Goal: Navigation & Orientation: Find specific page/section

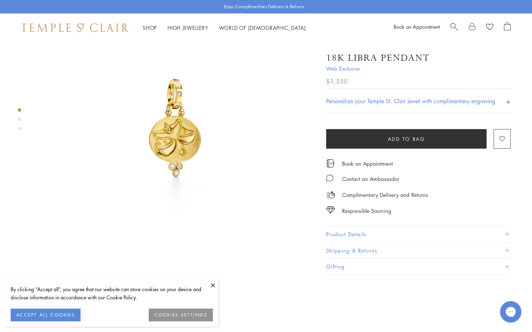
scroll to position [237, 0]
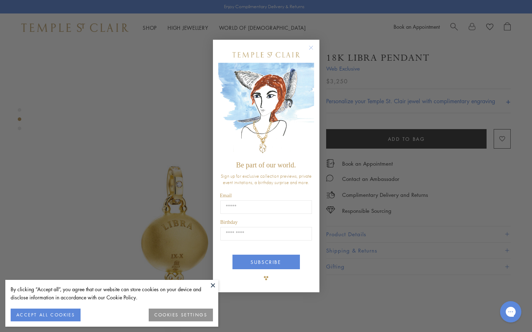
click at [313, 47] on circle "Close dialog" at bounding box center [310, 48] width 9 height 9
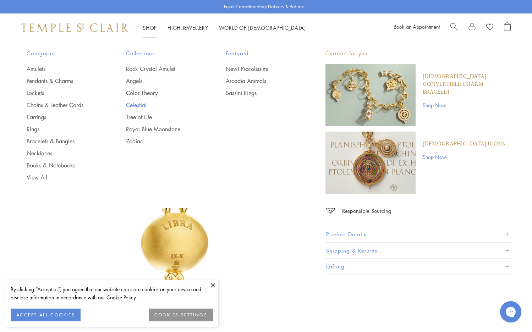
click at [142, 104] on link "Celestial" at bounding box center [161, 105] width 71 height 8
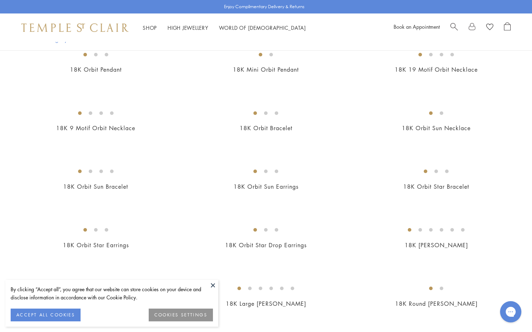
scroll to position [339, 0]
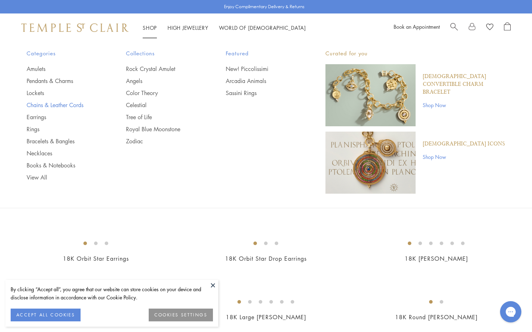
click at [37, 106] on link "Chains & Leather Cords" at bounding box center [62, 105] width 71 height 8
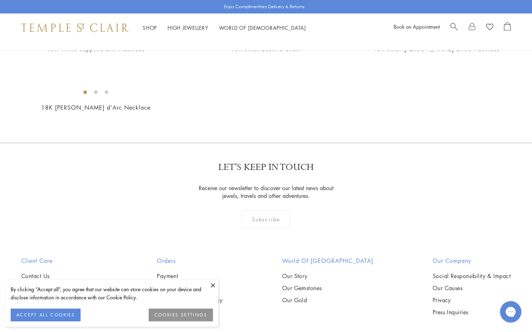
scroll to position [455, 0]
click at [0, 0] on img at bounding box center [0, 0] width 0 height 0
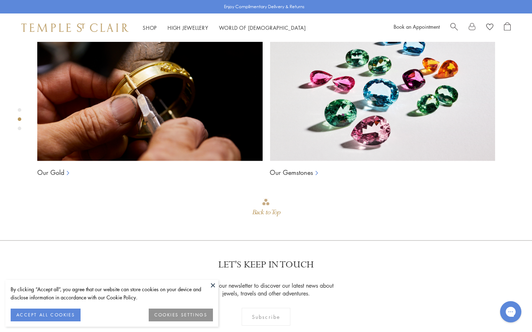
scroll to position [254, 0]
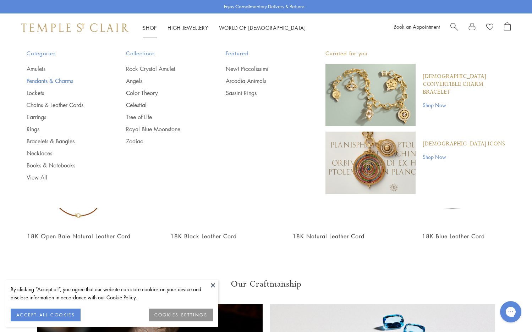
click at [38, 81] on link "Pendants & Charms" at bounding box center [62, 81] width 71 height 8
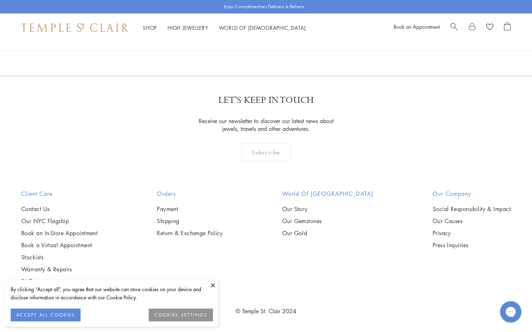
scroll to position [4562, 0]
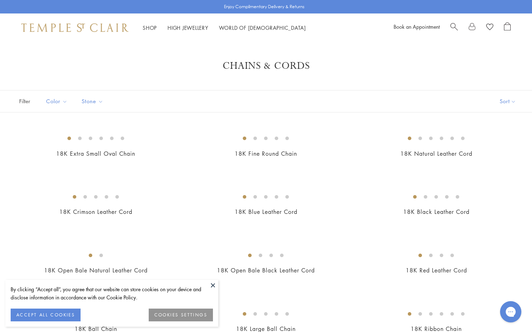
scroll to position [455, 0]
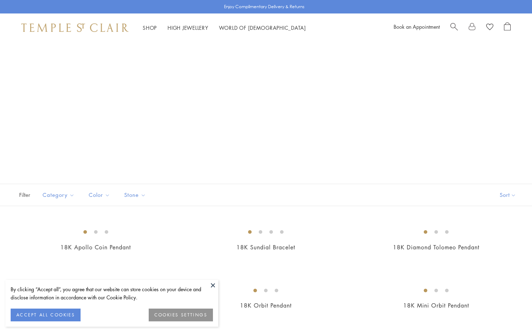
scroll to position [339, 0]
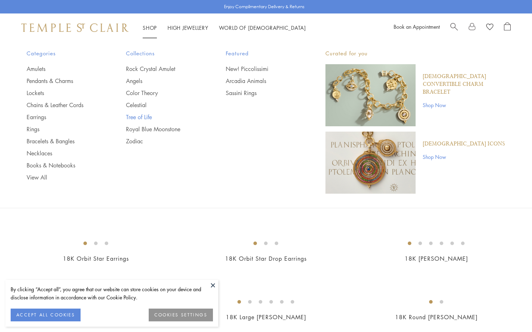
click at [137, 116] on link "Tree of Life" at bounding box center [161, 117] width 71 height 8
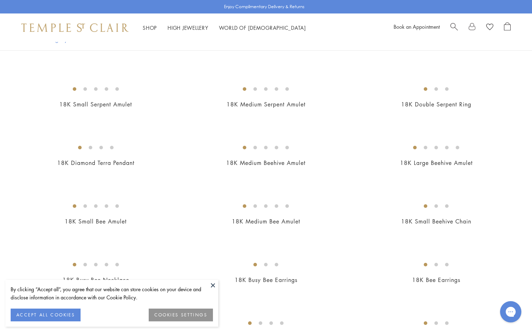
scroll to position [463, 0]
